Goal: Check status: Check status

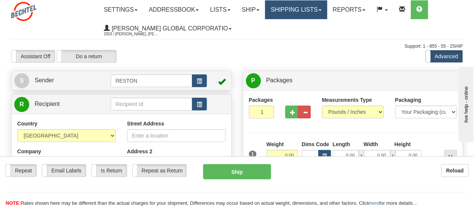
click at [313, 15] on link "Shipping lists" at bounding box center [296, 9] width 62 height 19
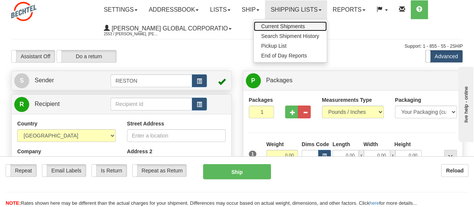
click at [315, 25] on link "Current Shipments" at bounding box center [290, 26] width 73 height 10
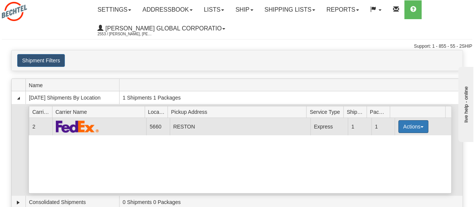
click at [418, 121] on button "Actions" at bounding box center [413, 126] width 30 height 13
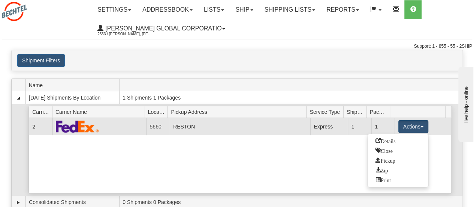
click at [402, 183] on ul "Details Close Pickup Zip Print" at bounding box center [398, 159] width 61 height 53
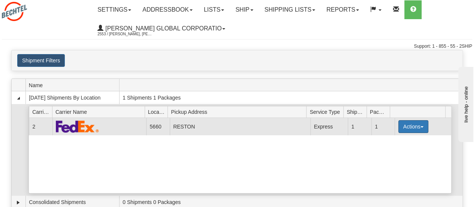
click at [409, 127] on button "Actions" at bounding box center [413, 126] width 30 height 13
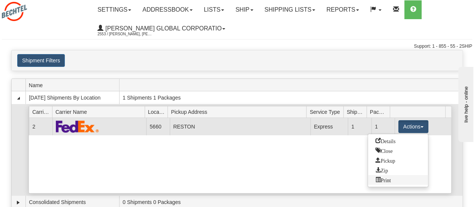
click at [387, 180] on span "Print" at bounding box center [383, 179] width 15 height 5
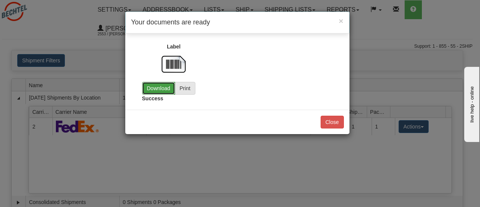
click at [169, 88] on link "Download" at bounding box center [158, 88] width 33 height 13
click at [331, 124] on button "Close" at bounding box center [331, 121] width 23 height 13
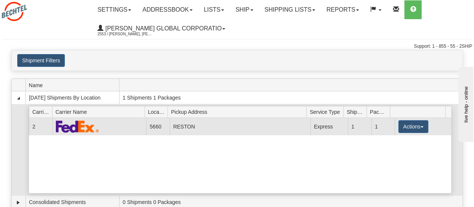
click at [94, 126] on img at bounding box center [77, 126] width 43 height 12
click at [398, 125] on button "Actions" at bounding box center [413, 126] width 30 height 13
